Goal: Information Seeking & Learning: Learn about a topic

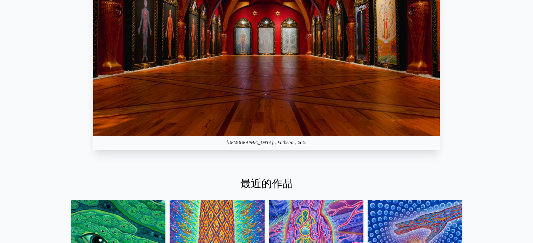
scroll to position [736, 0]
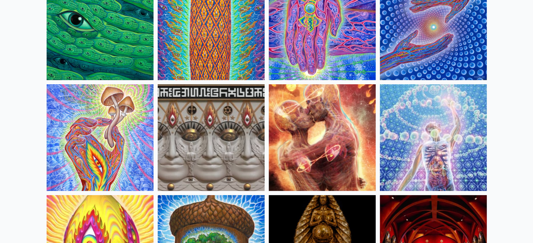
scroll to position [105, 0]
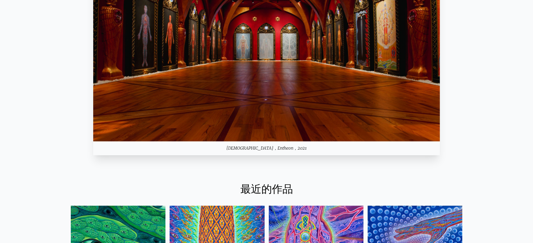
scroll to position [806, 0]
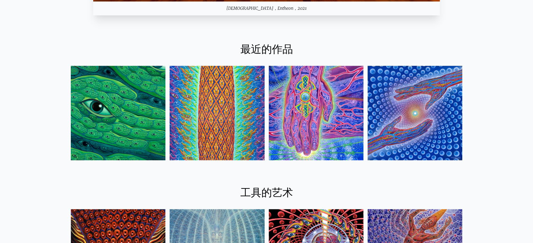
click at [252, 47] on font "最近的作品" at bounding box center [266, 50] width 53 height 12
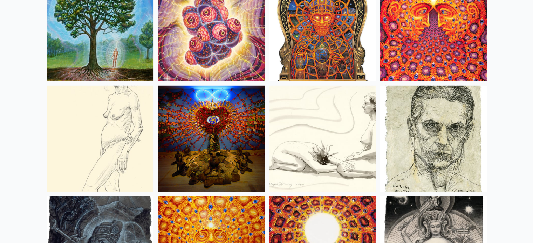
scroll to position [4765, 0]
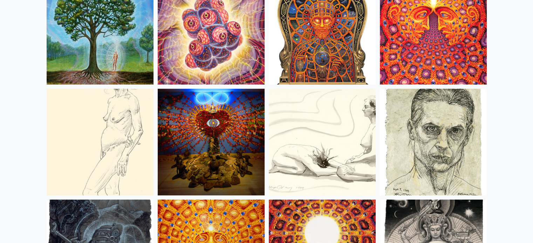
click at [123, 62] on img at bounding box center [100, 31] width 107 height 107
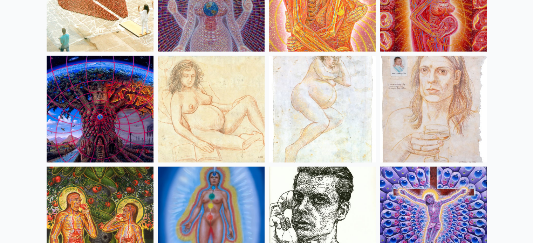
scroll to position [6797, 0]
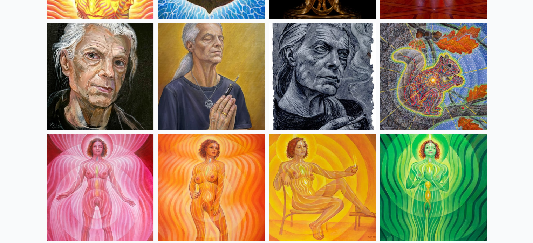
scroll to position [0, 0]
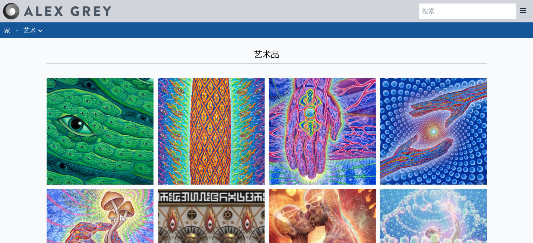
click at [40, 35] on icon at bounding box center [40, 31] width 8 height 8
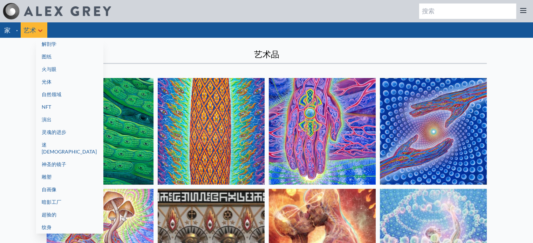
click at [61, 50] on link "图纸" at bounding box center [69, 56] width 67 height 13
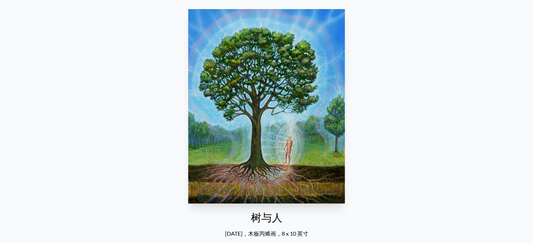
scroll to position [70, 0]
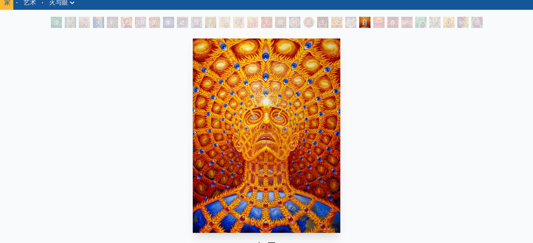
scroll to position [70, 0]
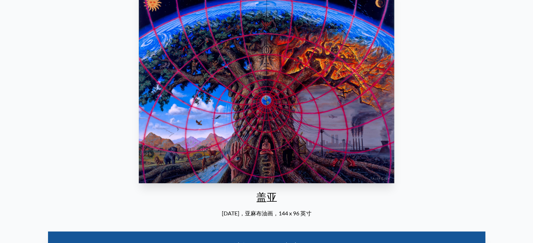
scroll to position [35, 0]
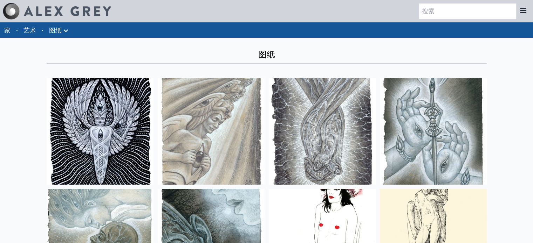
click at [67, 31] on icon at bounding box center [66, 31] width 8 height 8
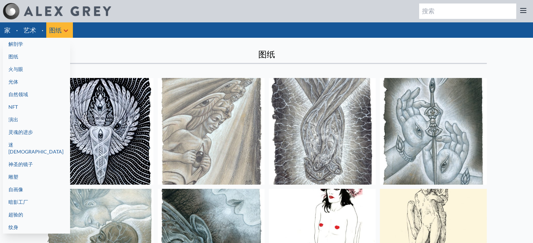
click at [48, 42] on link "解剖学" at bounding box center [36, 44] width 67 height 13
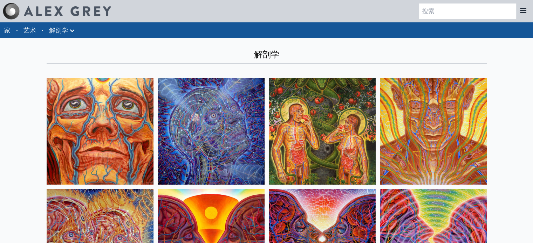
click at [68, 33] on icon at bounding box center [72, 31] width 8 height 8
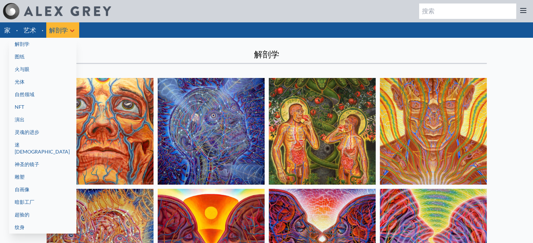
click at [43, 69] on link "火与眼" at bounding box center [42, 69] width 67 height 13
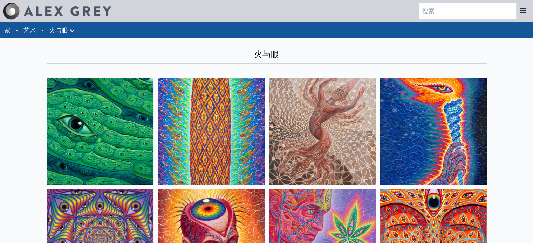
click at [68, 30] on icon at bounding box center [72, 31] width 8 height 8
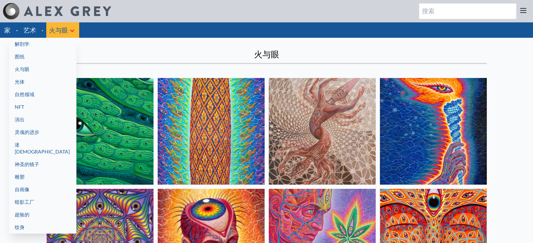
click at [51, 83] on link "光体" at bounding box center [42, 82] width 67 height 13
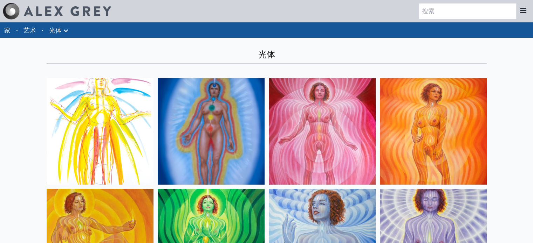
click at [70, 29] on li "光体 解剖学 图纸" at bounding box center [59, 29] width 27 height 15
click at [63, 30] on icon at bounding box center [66, 31] width 8 height 8
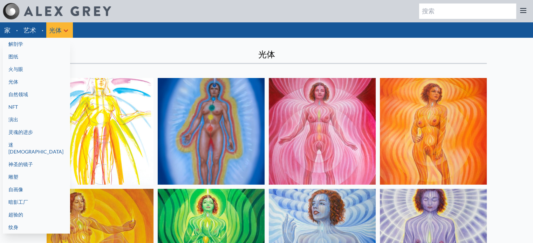
click at [33, 94] on link "自然领域" at bounding box center [36, 94] width 67 height 13
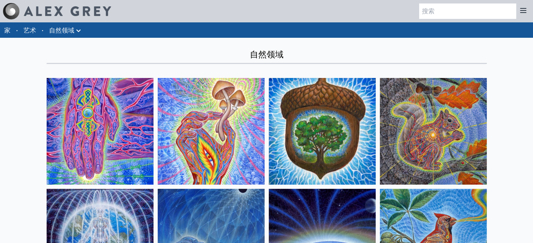
click at [74, 33] on font "自然领域" at bounding box center [61, 30] width 25 height 8
click at [80, 27] on icon at bounding box center [78, 31] width 8 height 8
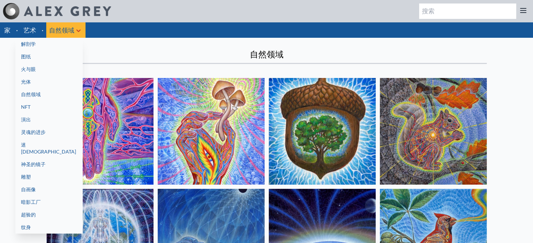
drag, startPoint x: 37, startPoint y: 108, endPoint x: 43, endPoint y: 98, distance: 11.4
click at [36, 108] on link "NFT" at bounding box center [48, 107] width 67 height 13
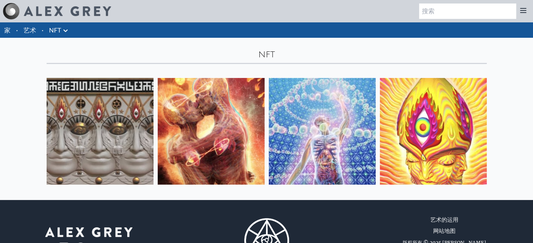
click at [74, 33] on div "家 · 艺术 · NFT 解剖学 图纸" at bounding box center [266, 29] width 533 height 15
click at [64, 33] on icon at bounding box center [65, 31] width 8 height 8
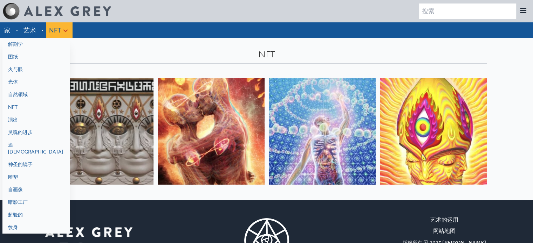
click at [49, 118] on link "演出" at bounding box center [35, 120] width 67 height 13
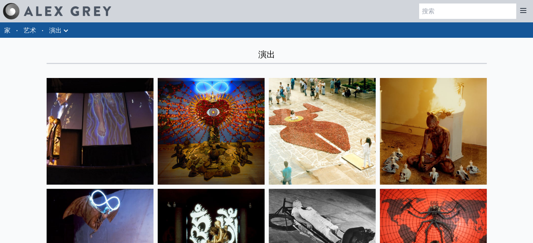
click at [69, 36] on li "演出 解剖学 图纸" at bounding box center [59, 29] width 27 height 15
click at [64, 32] on icon at bounding box center [66, 31] width 8 height 8
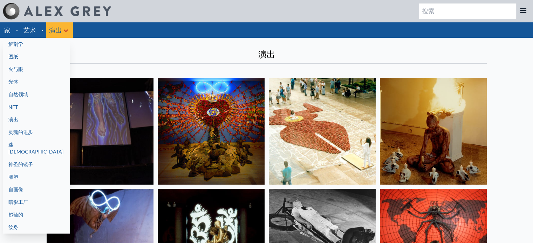
click at [28, 133] on font "灵魂的进步" at bounding box center [20, 132] width 25 height 6
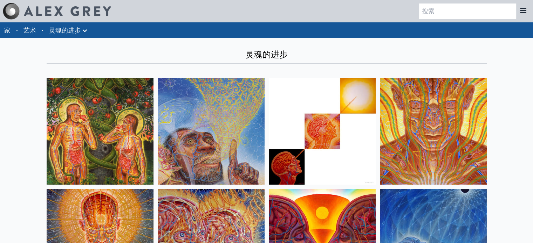
click at [57, 26] on font "灵魂的进步" at bounding box center [65, 30] width 32 height 8
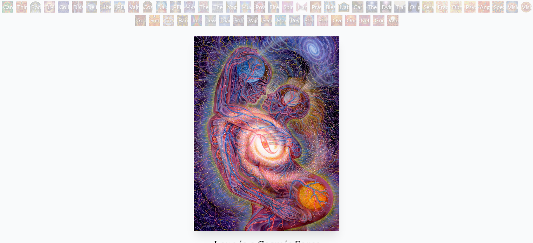
scroll to position [140, 0]
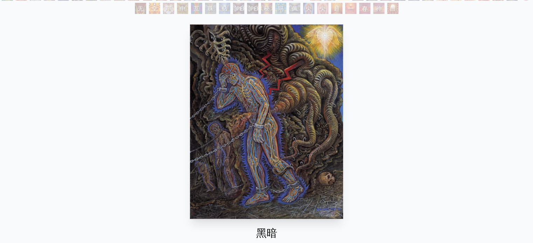
scroll to position [70, 0]
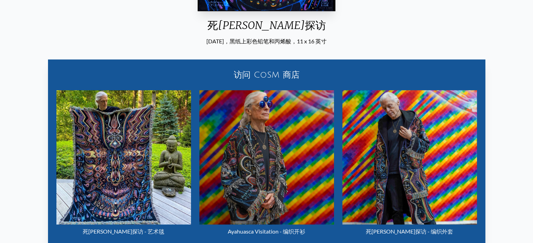
scroll to position [350, 0]
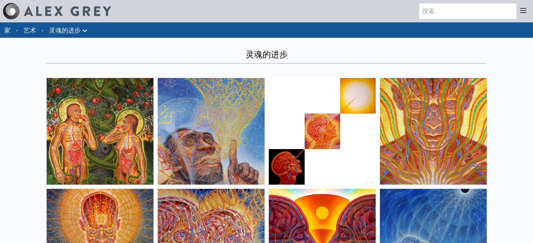
click at [113, 34] on div "家 · 艺术 · 灵魂的进步 Anatomical Drawings" at bounding box center [266, 29] width 533 height 15
drag, startPoint x: 90, startPoint y: 31, endPoint x: 84, endPoint y: 32, distance: 6.7
click at [86, 32] on li "灵魂的进步 Anatomical Drawings" at bounding box center [69, 29] width 46 height 15
click at [83, 32] on icon at bounding box center [85, 31] width 8 height 8
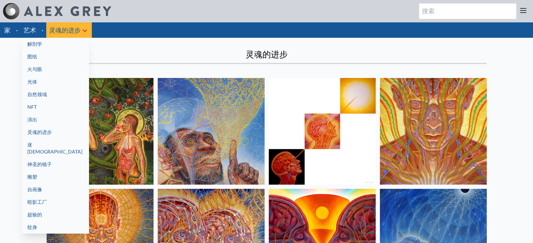
click at [69, 148] on link "迷[DEMOGRAPHIC_DATA]" at bounding box center [55, 149] width 67 height 20
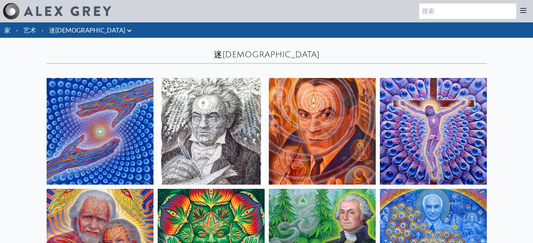
click at [72, 29] on font "迷幻圣徒" at bounding box center [87, 30] width 76 height 8
click at [72, 28] on font "迷[DEMOGRAPHIC_DATA]" at bounding box center [87, 30] width 76 height 8
click at [125, 28] on icon at bounding box center [129, 31] width 8 height 8
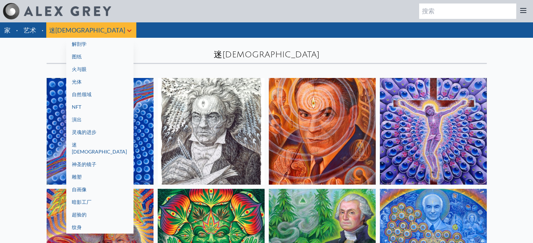
click at [72, 162] on font "神圣的镜子" at bounding box center [84, 165] width 25 height 6
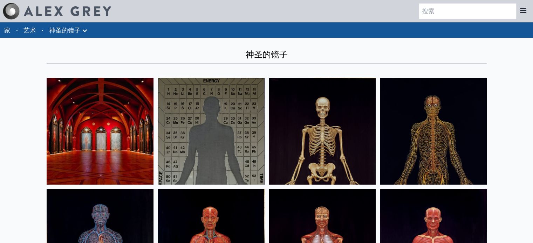
click at [64, 29] on font "神圣的镜子" at bounding box center [65, 30] width 32 height 8
click at [85, 32] on icon at bounding box center [85, 31] width 8 height 8
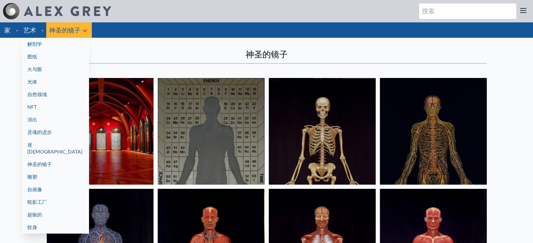
click at [70, 171] on link "雕塑" at bounding box center [55, 177] width 67 height 13
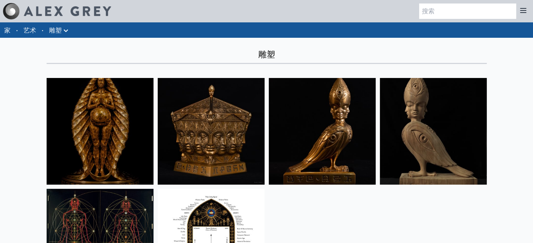
click at [70, 32] on icon at bounding box center [66, 31] width 8 height 8
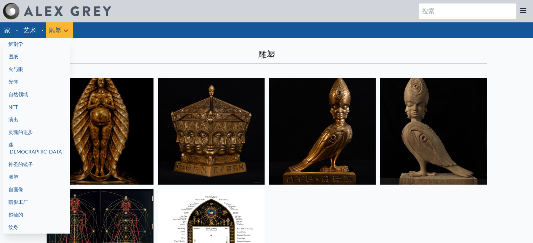
click at [22, 187] on font "自画像" at bounding box center [15, 190] width 15 height 6
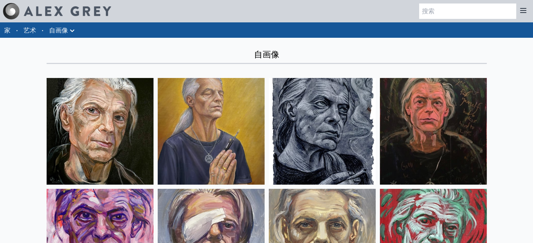
click at [66, 28] on font "自画像" at bounding box center [58, 30] width 19 height 8
click at [72, 29] on icon at bounding box center [72, 31] width 8 height 8
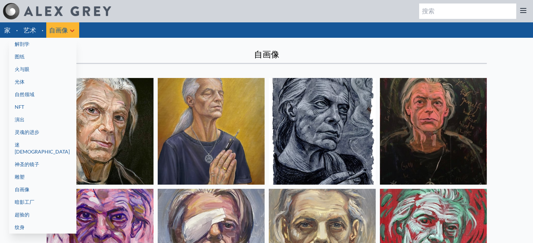
click at [62, 196] on link "暗影工厂" at bounding box center [42, 202] width 67 height 13
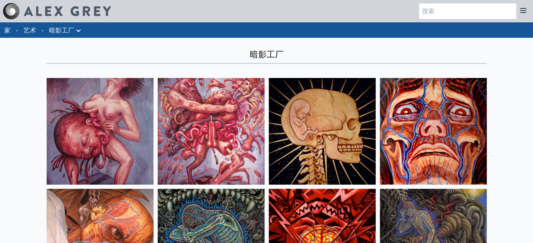
click at [68, 30] on font "暗影工厂" at bounding box center [61, 30] width 25 height 8
click at [78, 28] on icon at bounding box center [78, 31] width 8 height 8
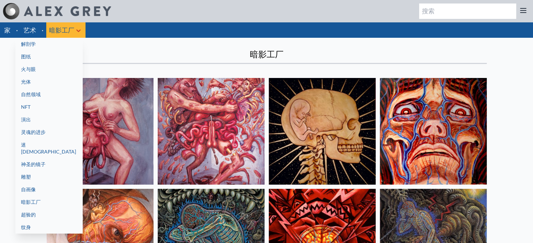
click at [63, 209] on link "超验的" at bounding box center [48, 215] width 67 height 13
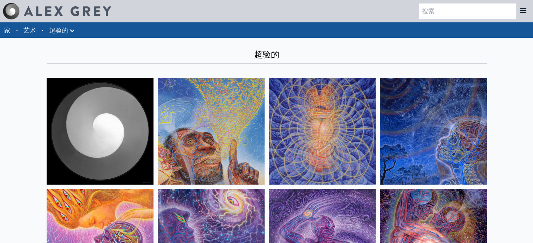
click at [60, 35] on link "超验的" at bounding box center [58, 30] width 19 height 10
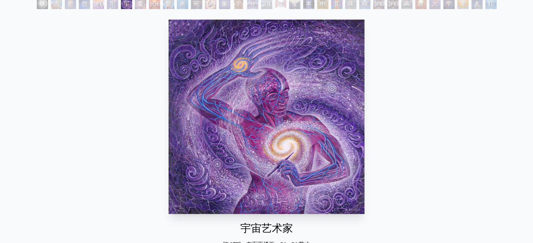
scroll to position [35, 0]
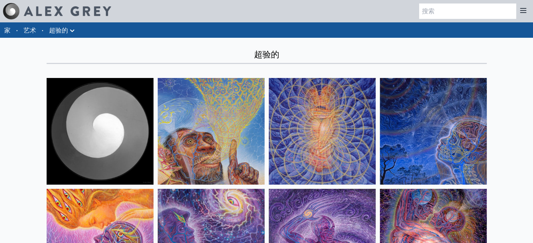
click at [71, 30] on icon at bounding box center [72, 31] width 8 height 8
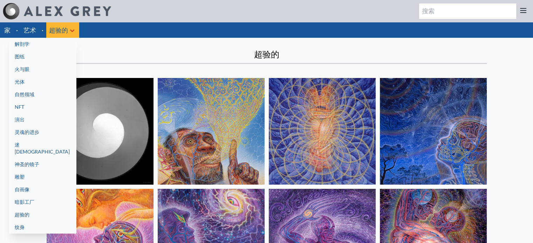
click at [48, 222] on link "纹身" at bounding box center [42, 227] width 67 height 13
